Goal: Complete application form

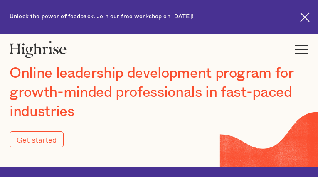
type input "Submit"
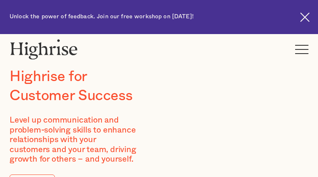
type input "WsWWsPpuQVKgve"
type input "DdLhfHhWfsS"
type input "[EMAIL_ADDRESS][DOMAIN_NAME]"
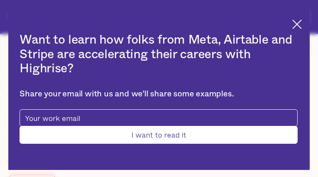
type input "lNsBTgqCTtkaxPqj"
type input "XqIWQavrGfZ"
type input "[EMAIL_ADDRESS][DOMAIN_NAME]"
type input "2879585240"
type input "ZQlANaiorlIibF"
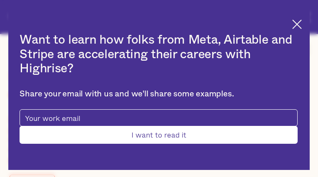
type input "BCvYhAQILF"
type input "[EMAIL_ADDRESS][DOMAIN_NAME]"
type input "2313188706"
type input "Submit"
type input "UmvJDyLQfTzI"
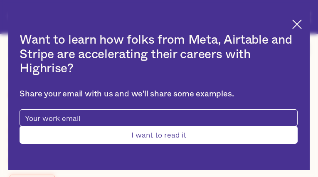
type input "ObhRFBRzoMpu"
type input "[EMAIL_ADDRESS][DOMAIN_NAME]"
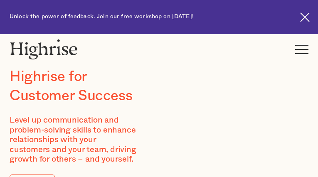
type input "OOmFRjHVbBLgyDp"
type input "qlaaCJJWcE"
type input "[EMAIL_ADDRESS][DOMAIN_NAME]"
type input "cPItqwSanxrl"
type input "sNpTubiDP"
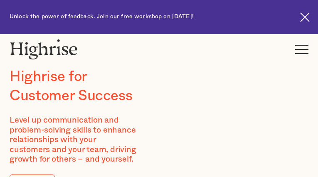
type input "[EMAIL_ADDRESS][DOMAIN_NAME]"
type input "8447957553"
type input "QpZHZJfOKMEH"
type input "tAKqaLcRTcrG"
type input "[EMAIL_ADDRESS][DOMAIN_NAME]"
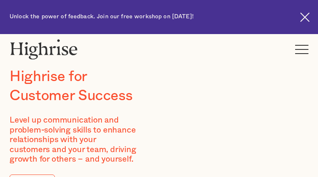
type input "3093848152"
type input "GfKkbfhy"
type input "tKQYrOOZzsVHpg"
type input "[EMAIL_ADDRESS][DOMAIN_NAME]"
